Goal: Information Seeking & Learning: Learn about a topic

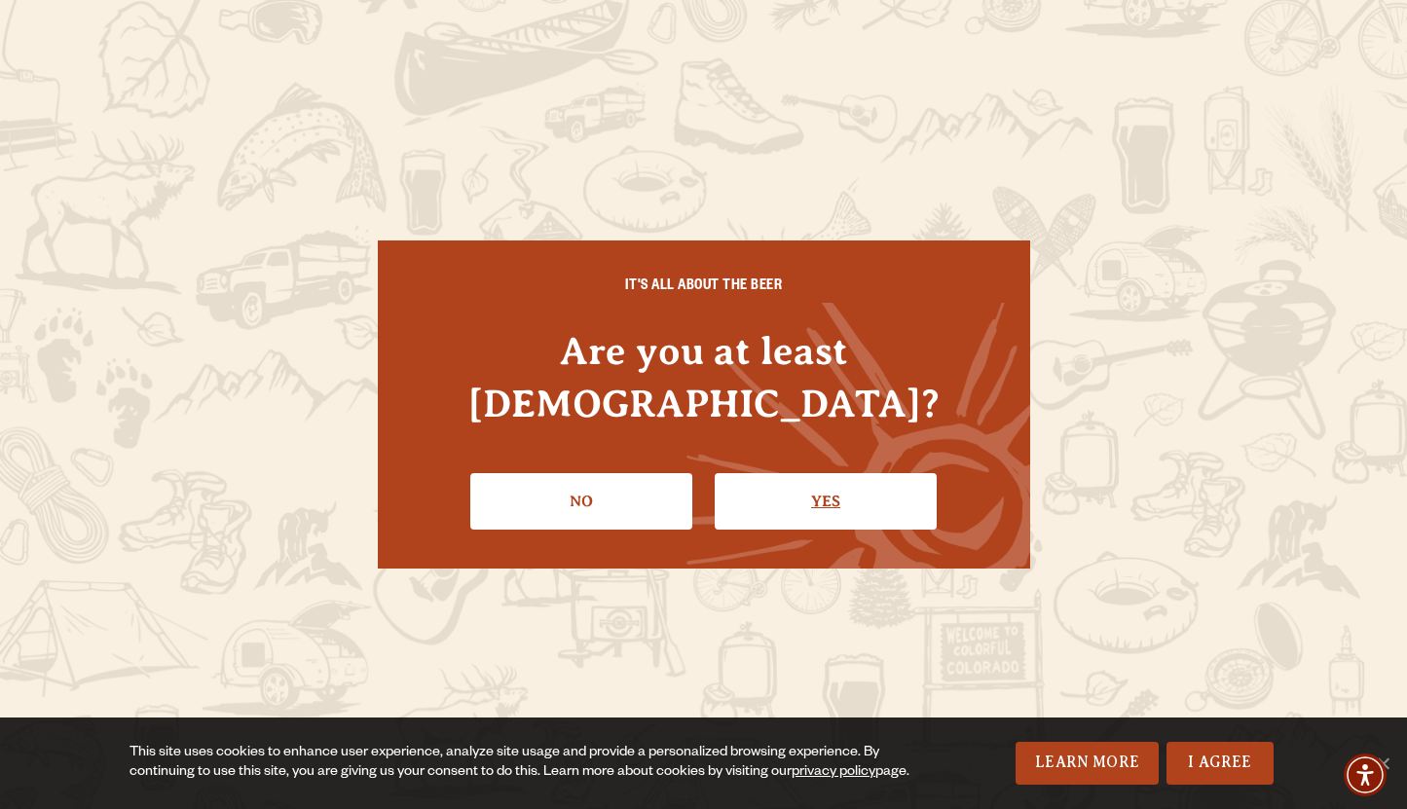
click at [802, 473] on link "Yes" at bounding box center [826, 501] width 222 height 56
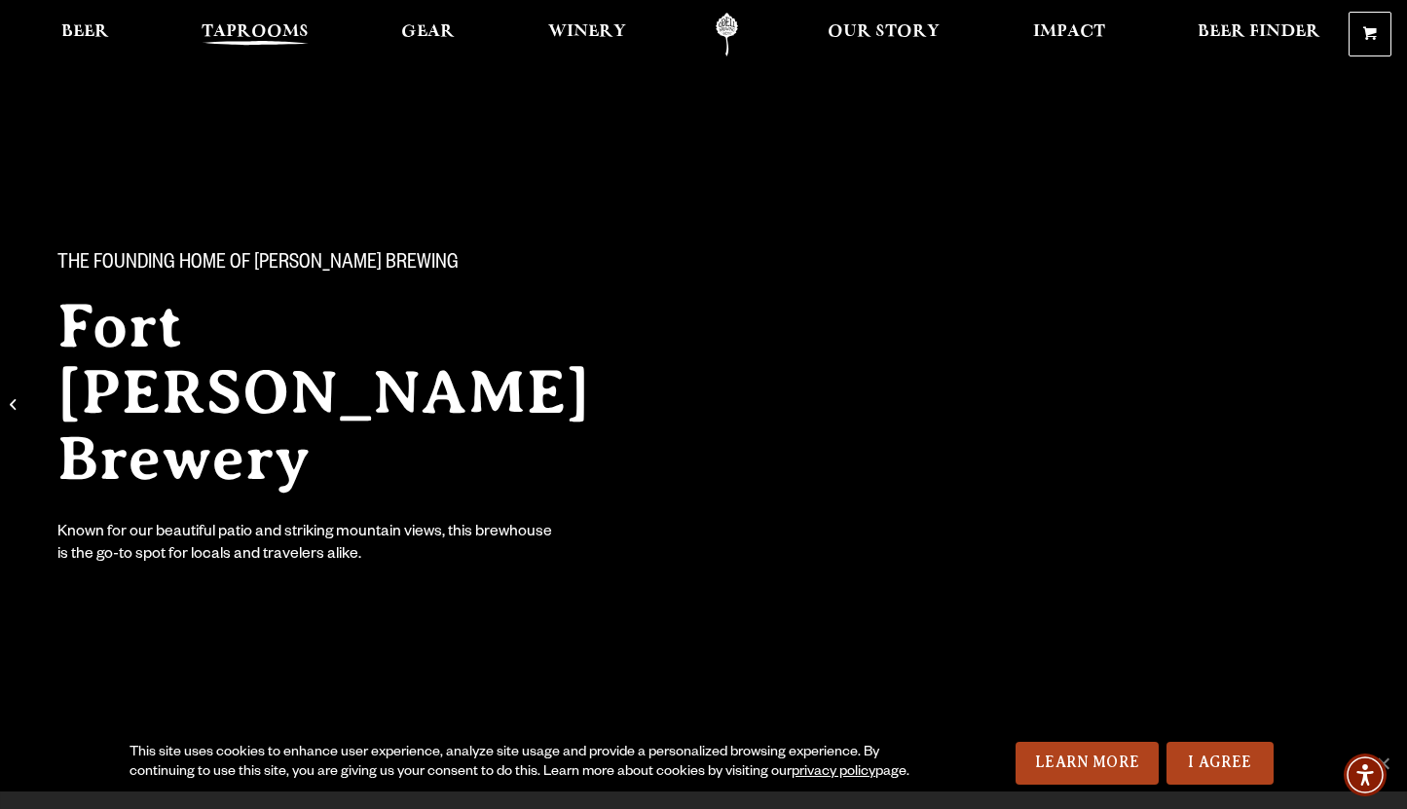
click at [254, 31] on span "Taprooms" at bounding box center [255, 32] width 107 height 16
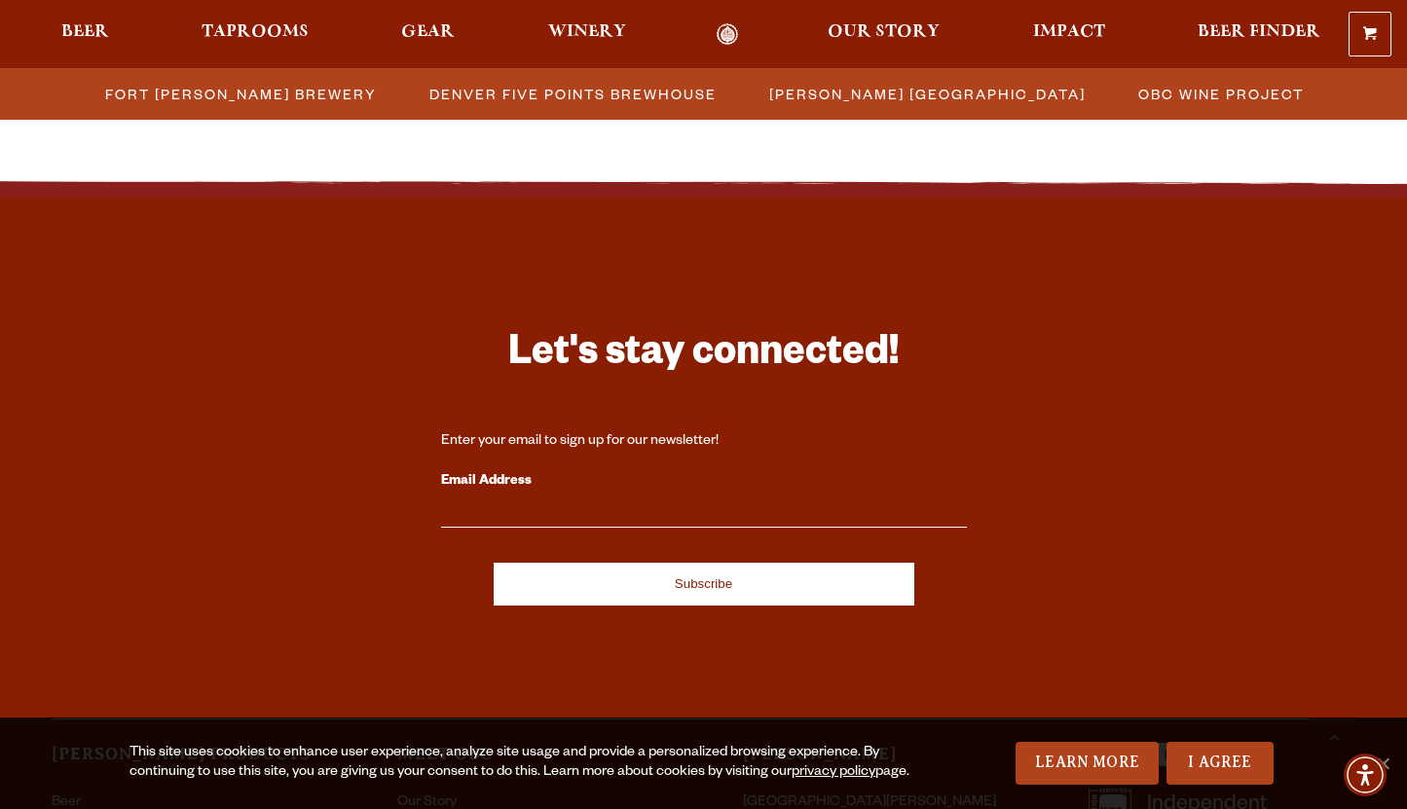
scroll to position [2211, 0]
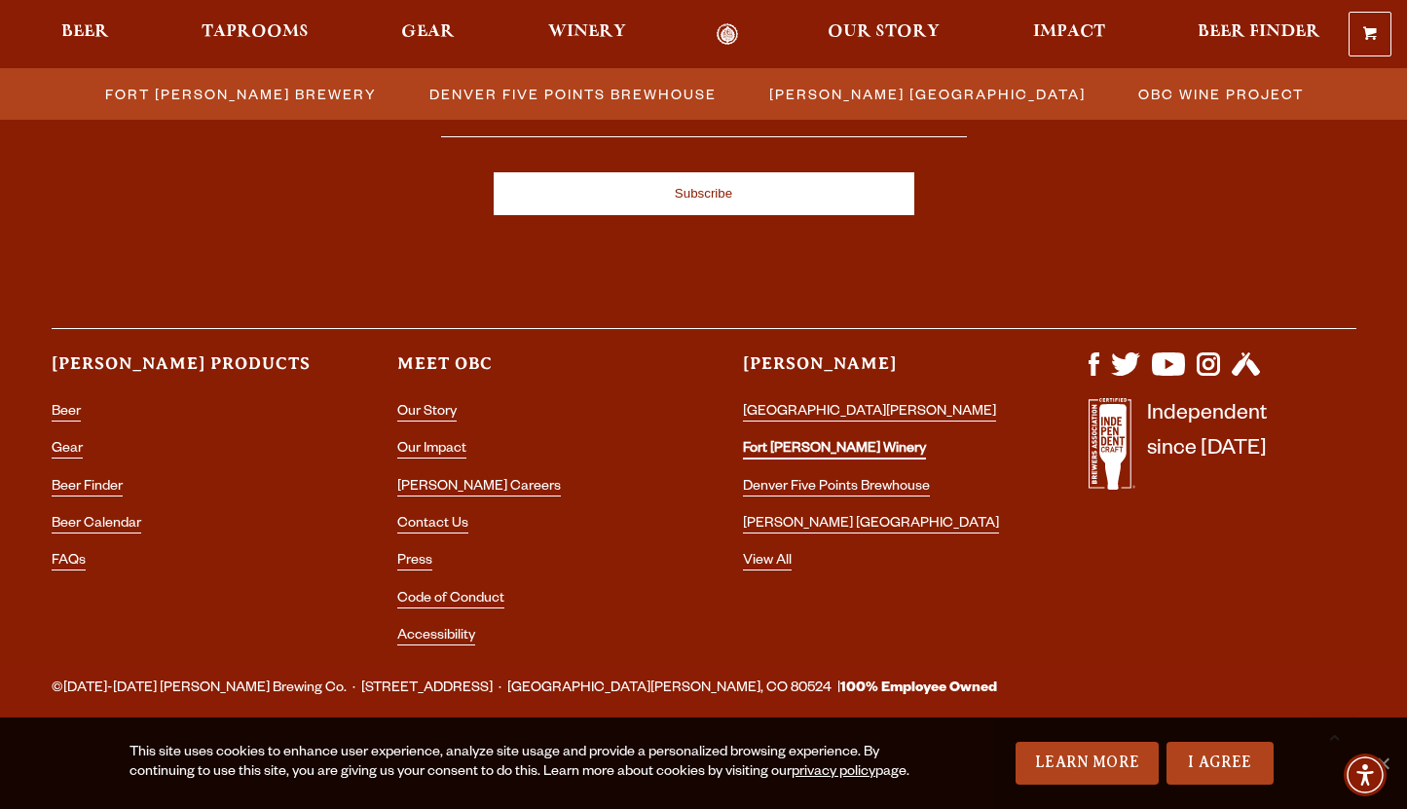
click at [764, 441] on li "Fort [PERSON_NAME] Winery" at bounding box center [877, 449] width 268 height 25
click at [760, 446] on link "Fort [PERSON_NAME] Winery" at bounding box center [834, 451] width 183 height 18
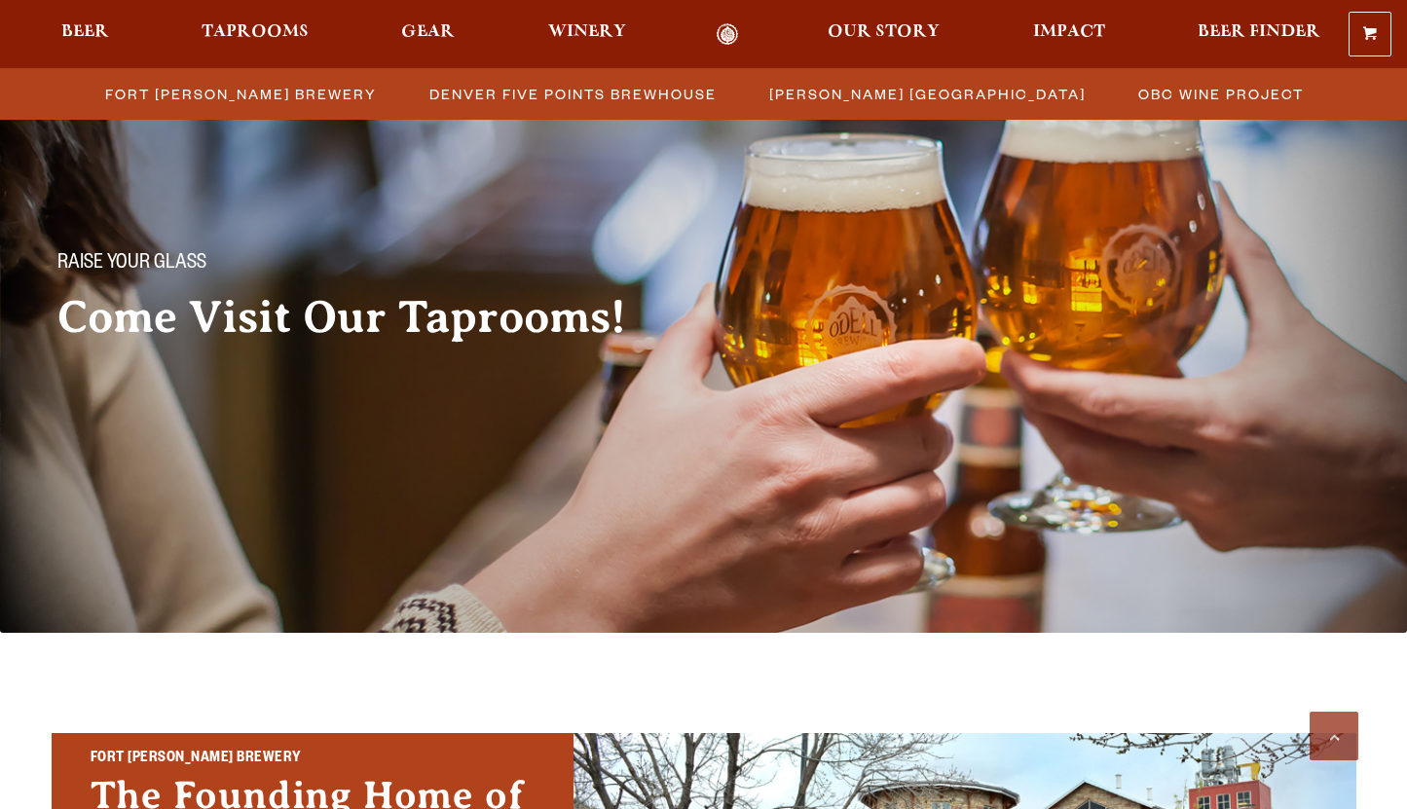
scroll to position [2211, 0]
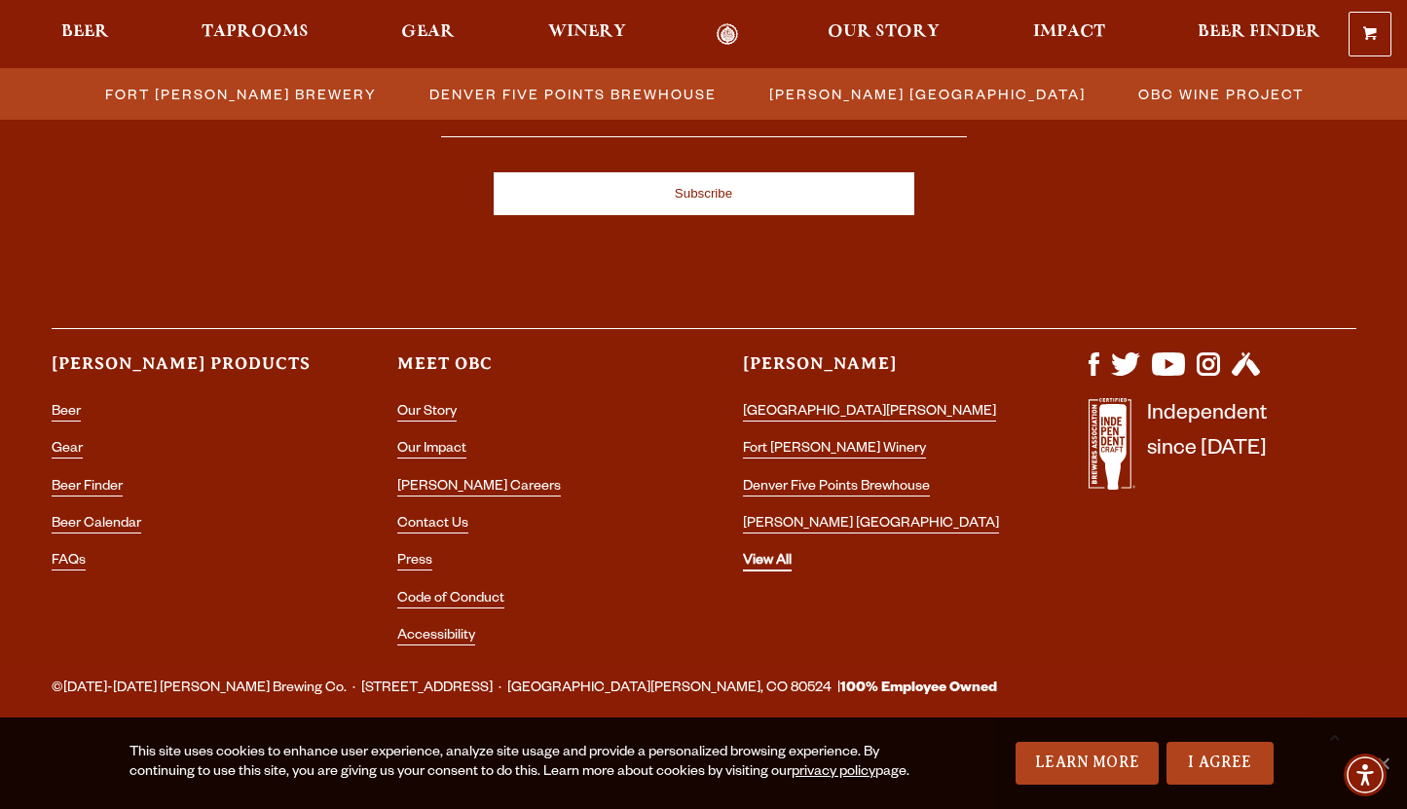
click at [745, 563] on link "View All" at bounding box center [767, 563] width 49 height 18
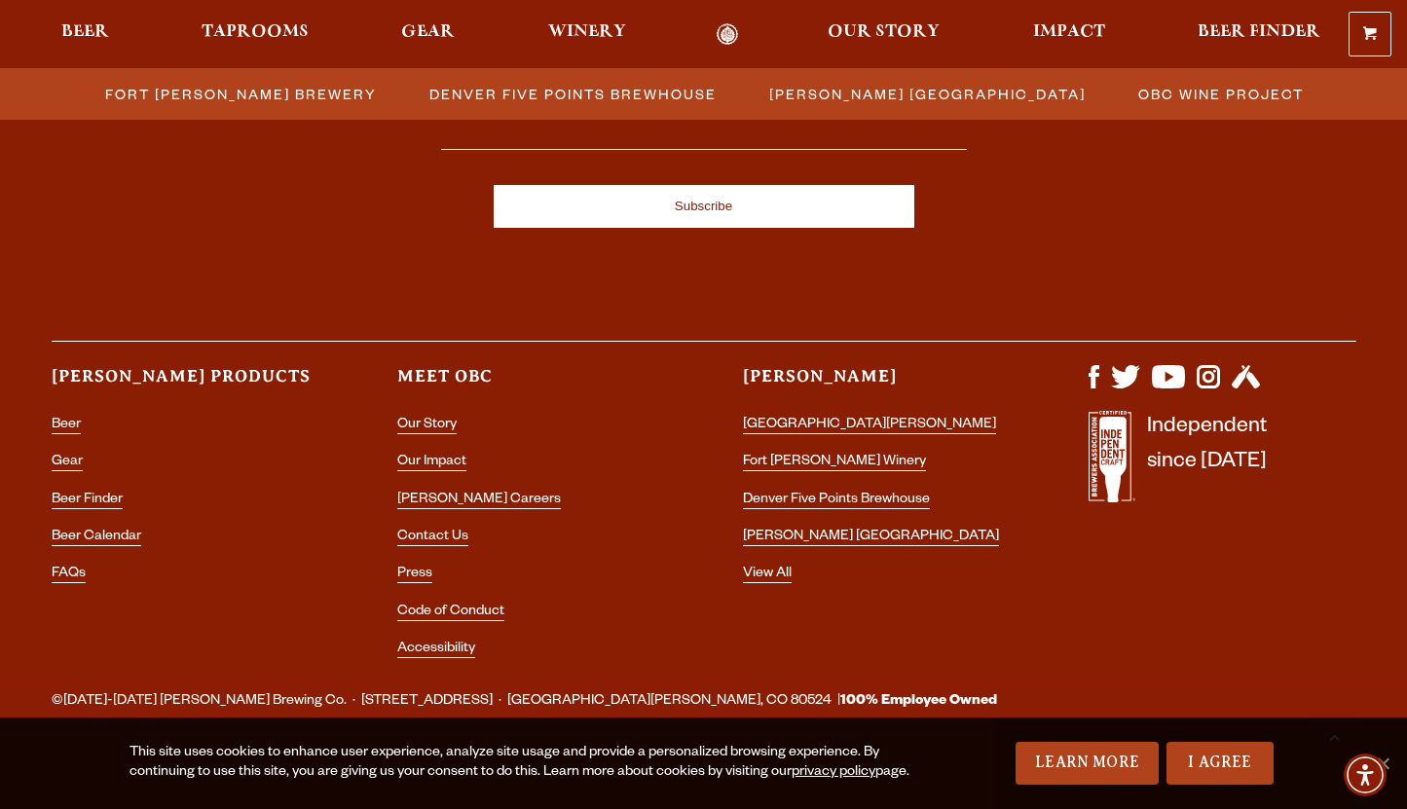
scroll to position [2211, 0]
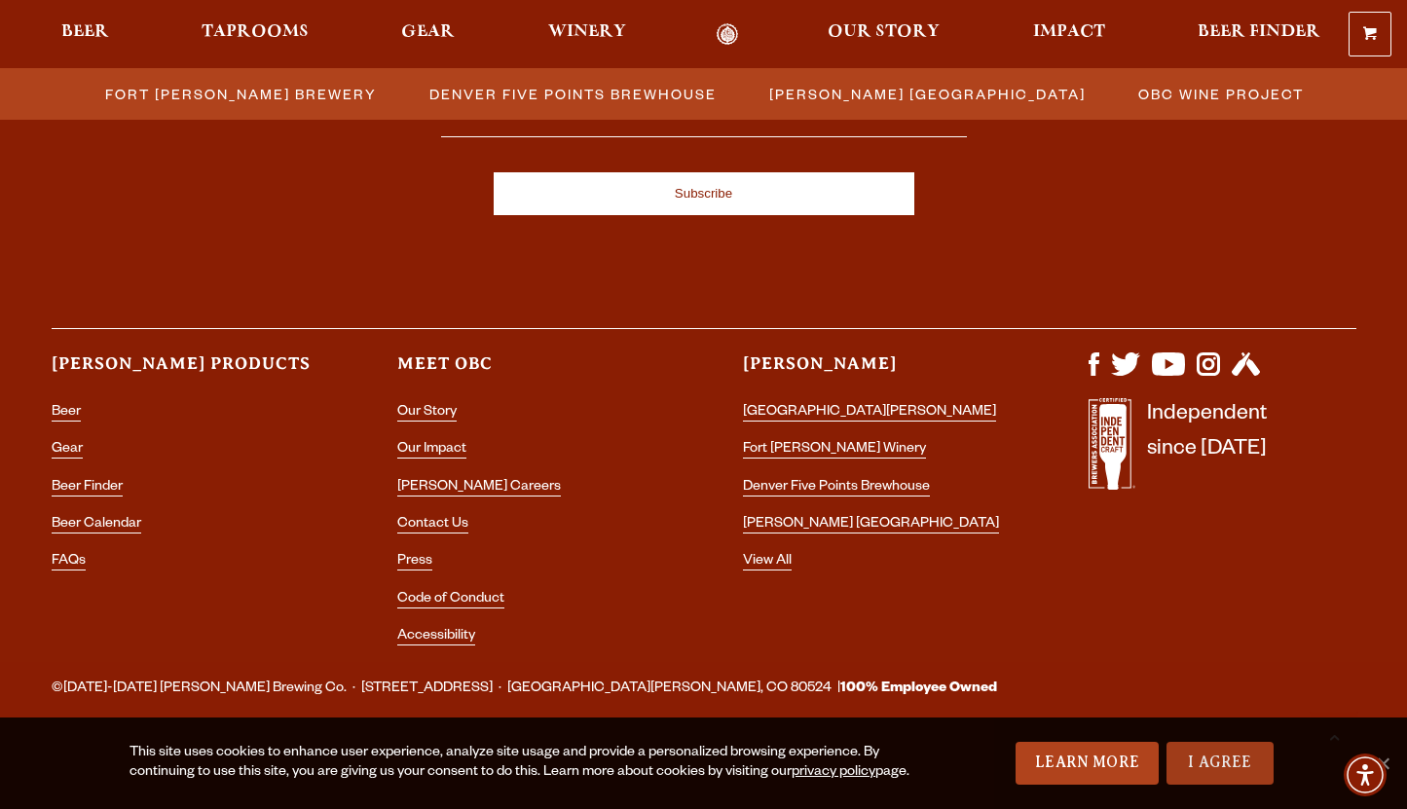
click at [1206, 764] on link "I Agree" at bounding box center [1219, 763] width 107 height 43
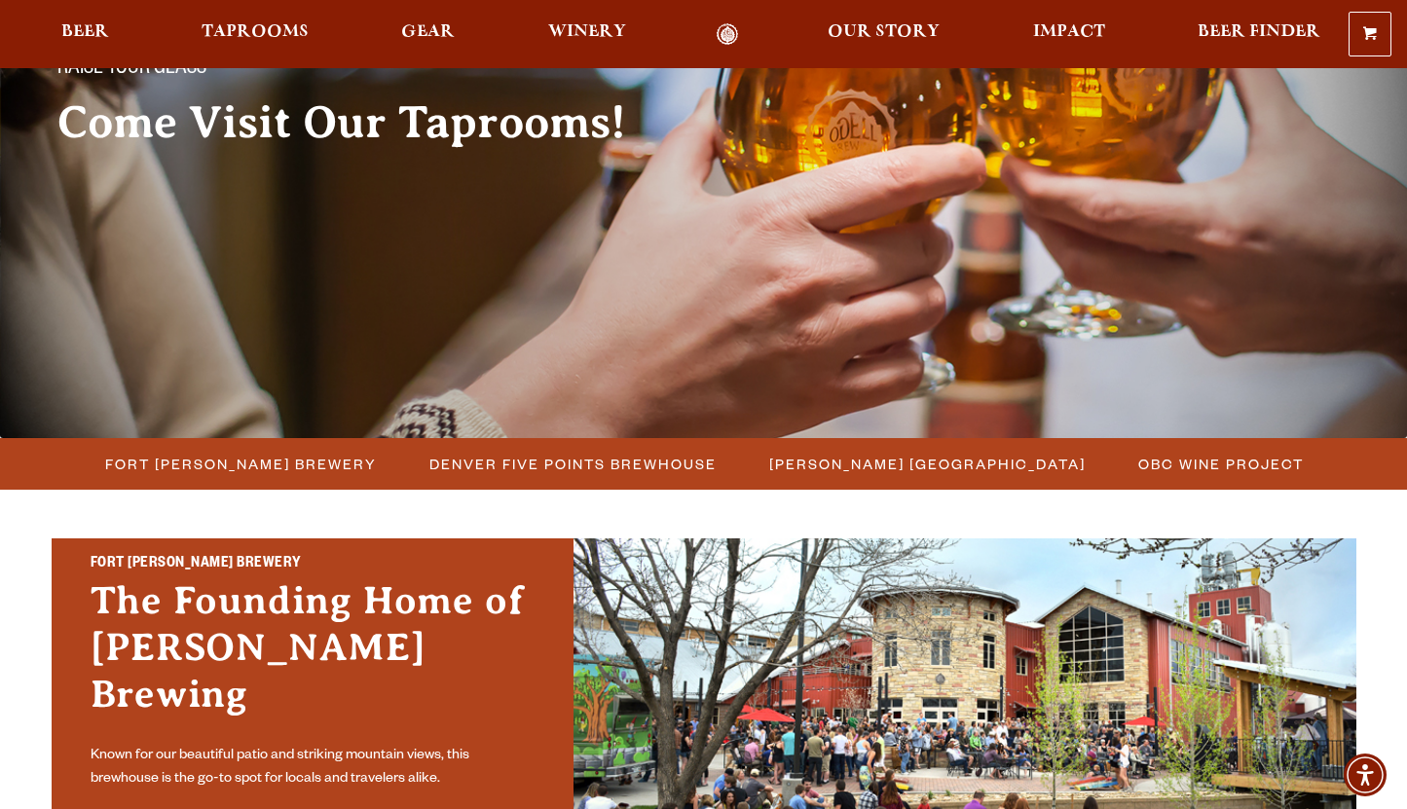
scroll to position [153, 0]
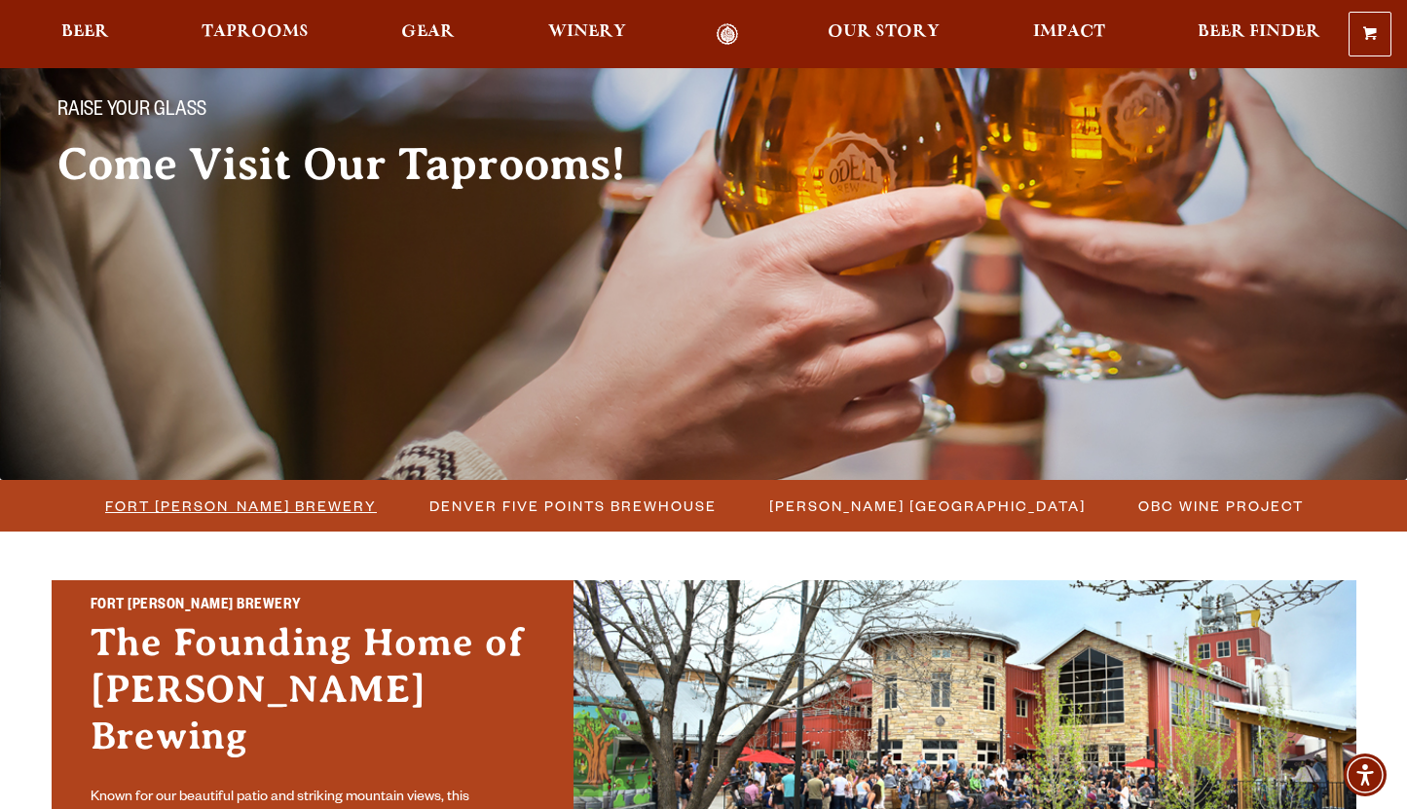
click at [315, 505] on span "Fort [PERSON_NAME] Brewery" at bounding box center [241, 506] width 272 height 28
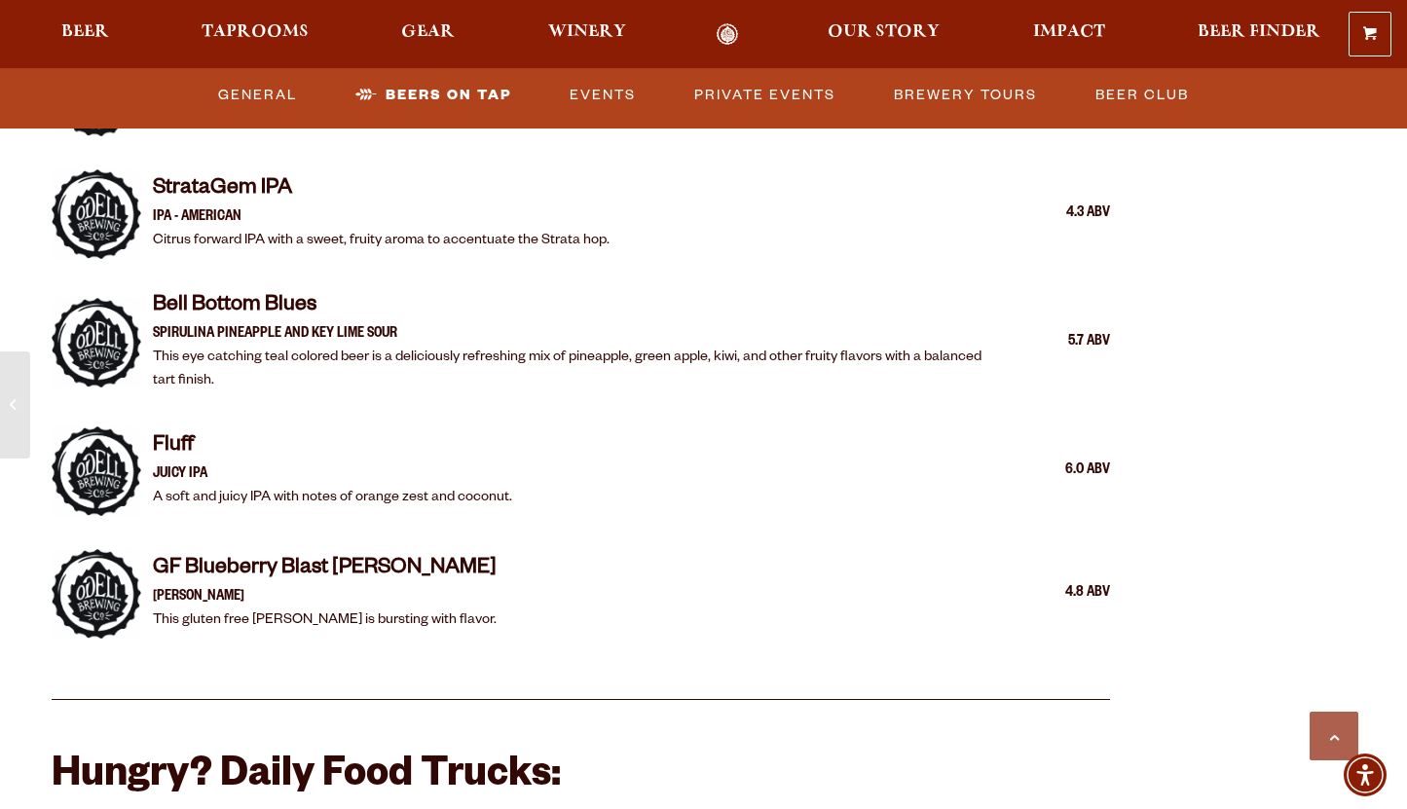
scroll to position [4216, 0]
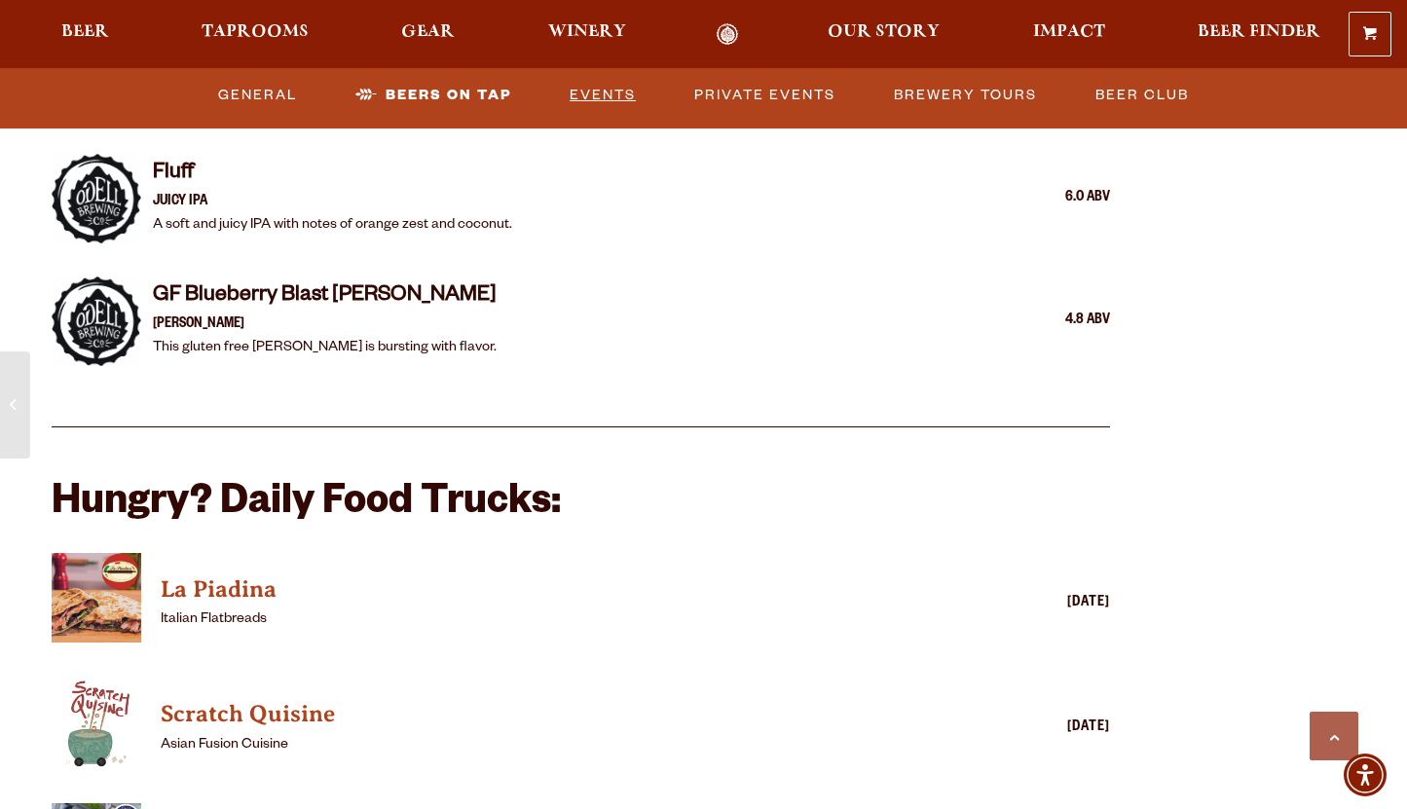
click at [616, 93] on link "Events" at bounding box center [603, 95] width 82 height 45
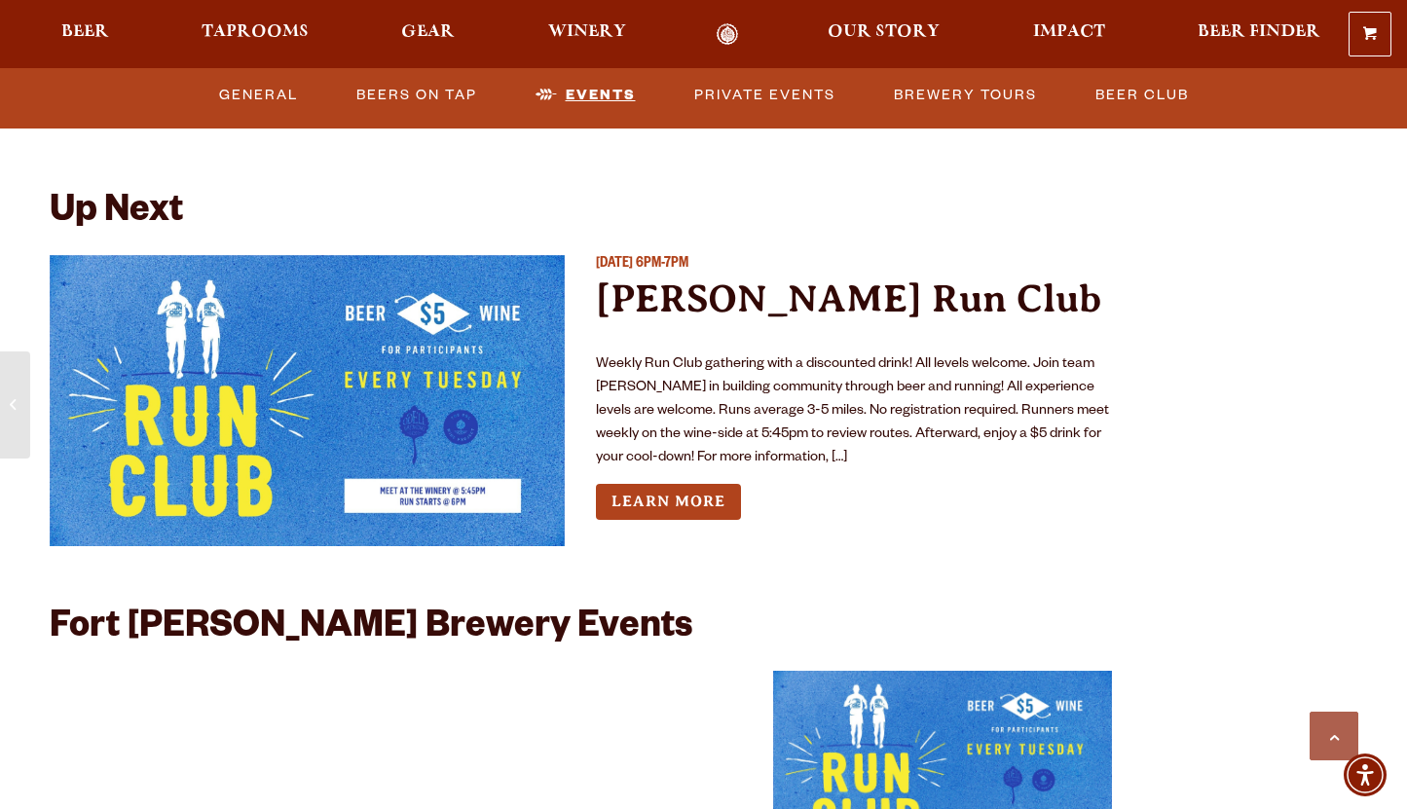
scroll to position [7296, 0]
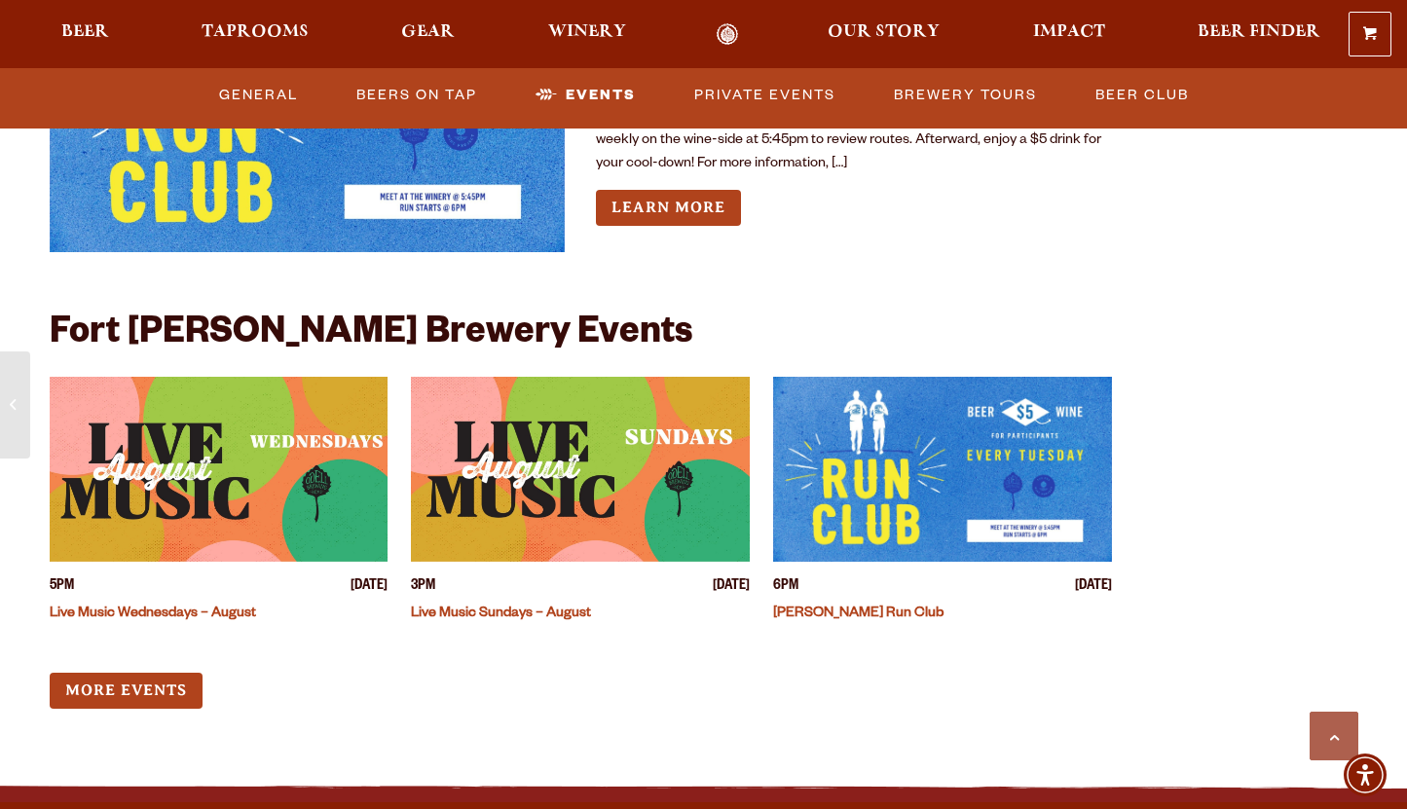
click at [528, 606] on link "Live Music Sundays – August" at bounding box center [501, 614] width 180 height 16
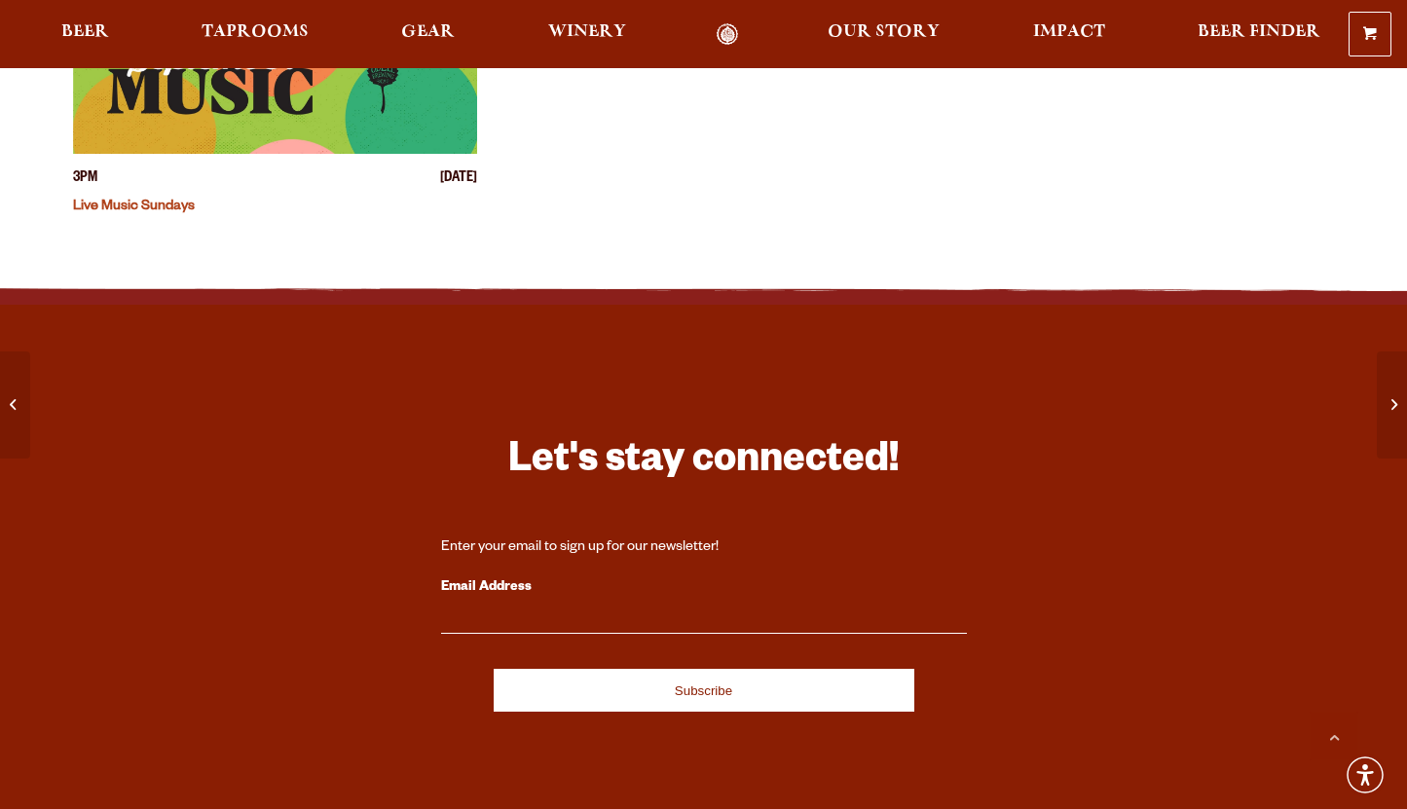
scroll to position [1400, 0]
